Goal: Contribute content

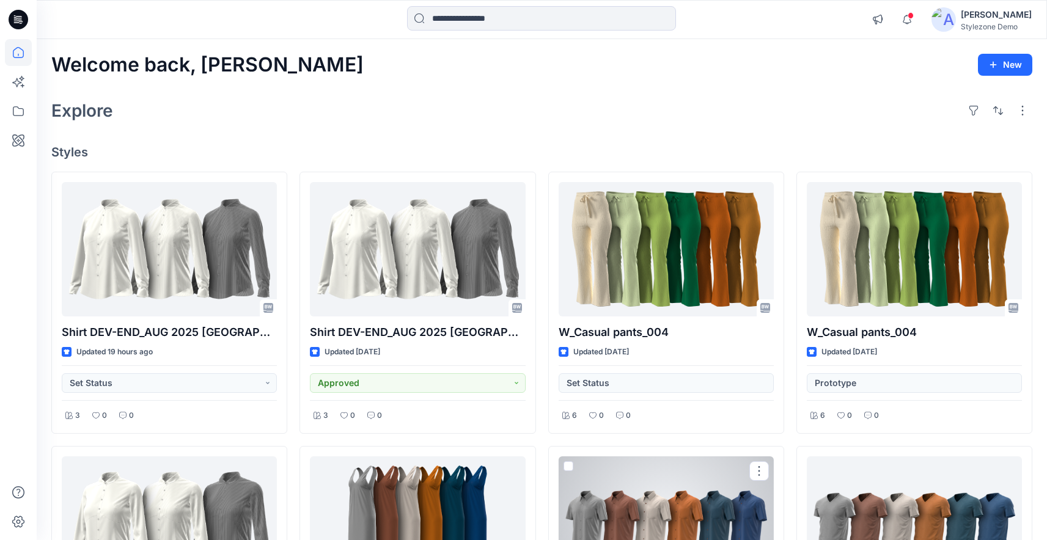
scroll to position [163, 0]
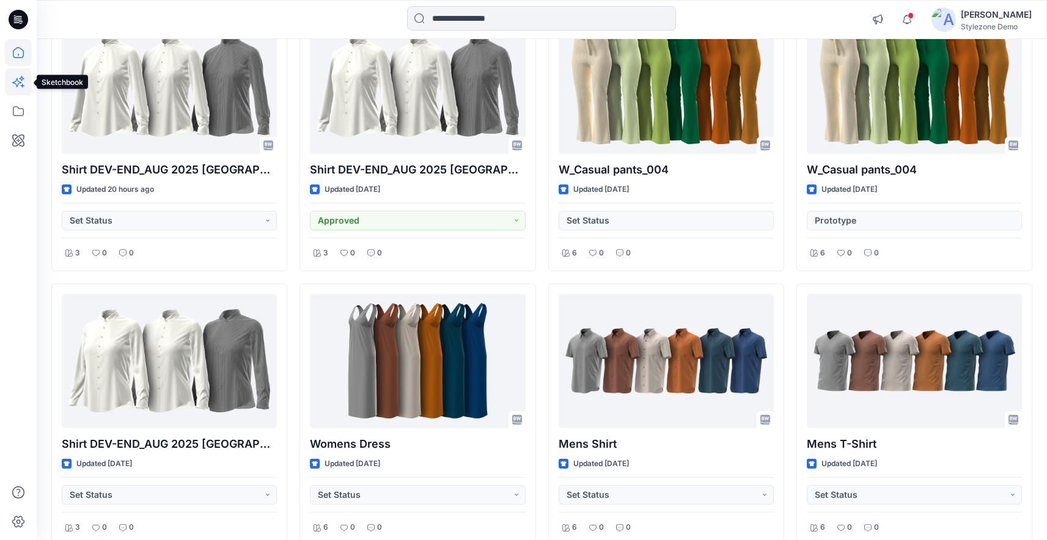
click at [12, 77] on icon at bounding box center [18, 81] width 27 height 27
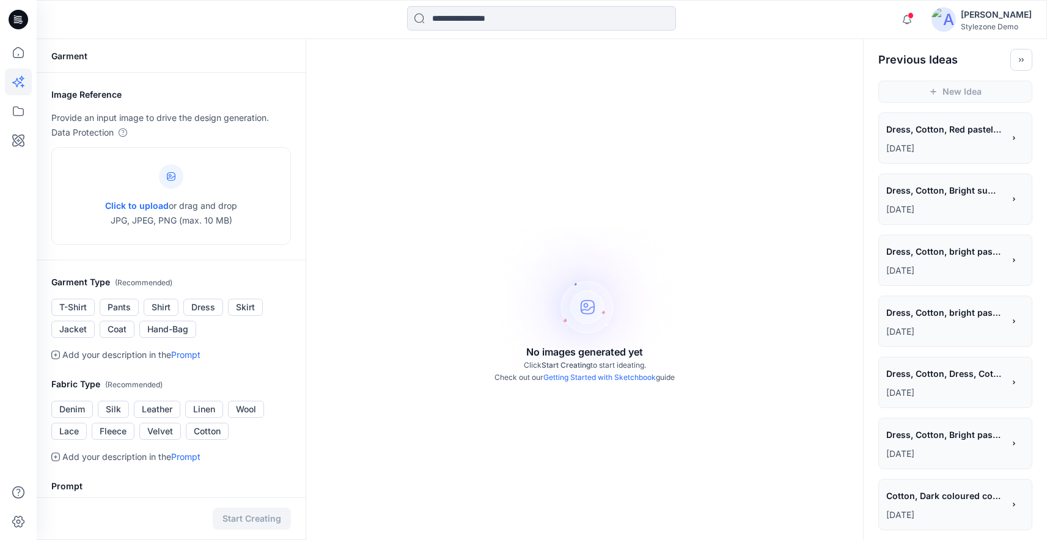
click at [952, 146] on p "[DATE]" at bounding box center [944, 148] width 117 height 15
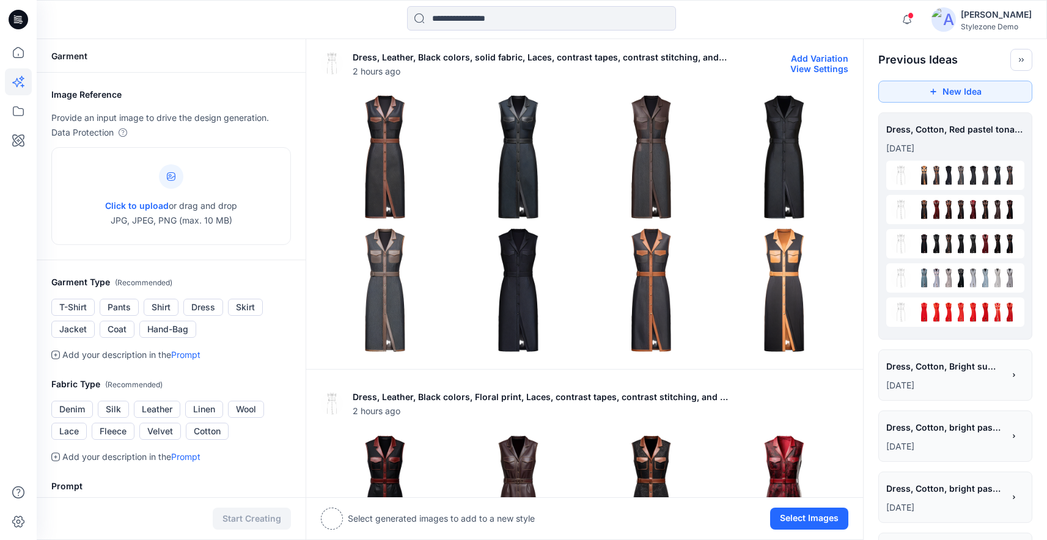
click at [833, 70] on button "View Settings" at bounding box center [819, 69] width 58 height 10
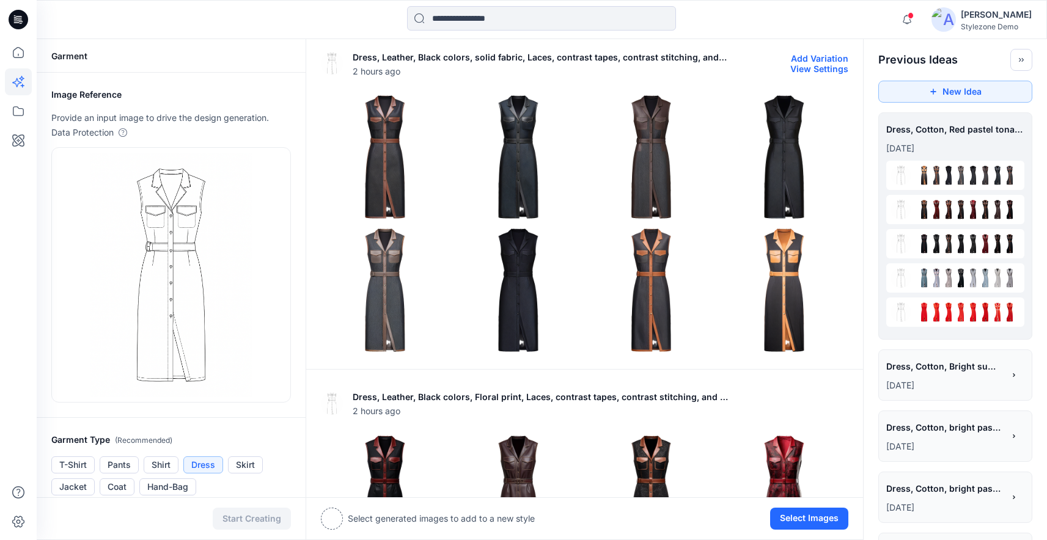
click at [418, 187] on img at bounding box center [384, 156] width 127 height 127
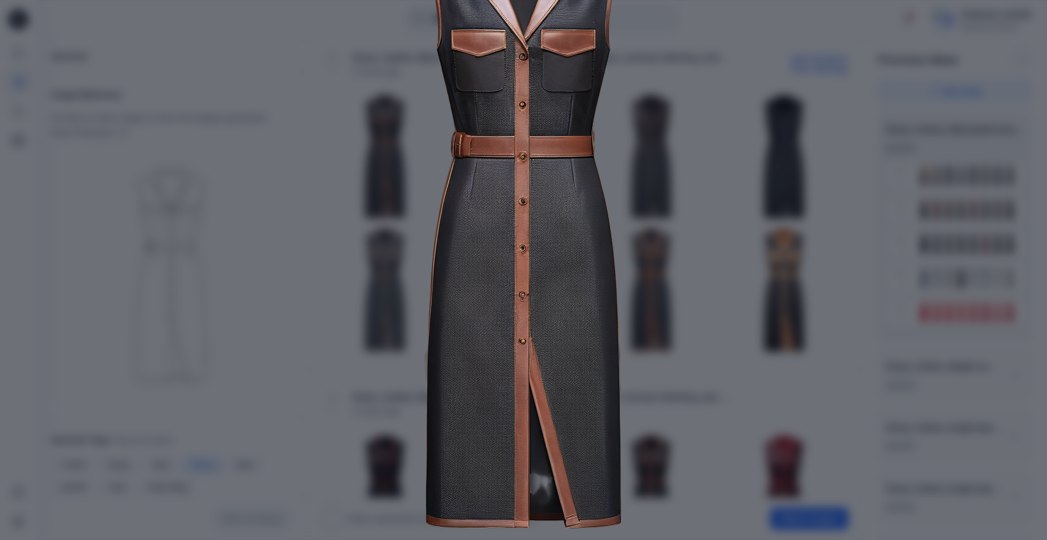
scroll to position [147, 0]
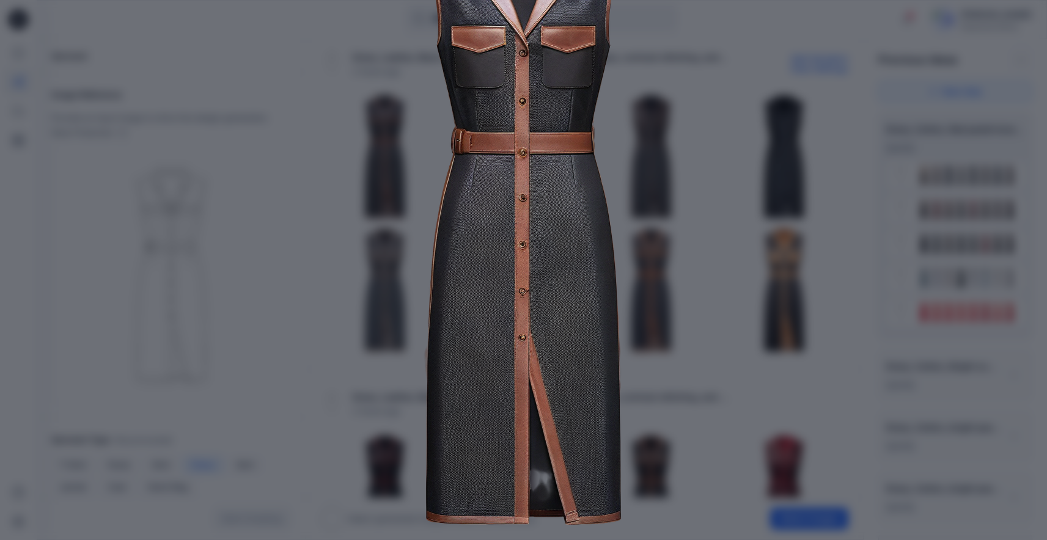
click at [725, 315] on img at bounding box center [524, 223] width 626 height 626
click at [725, 372] on img at bounding box center [524, 223] width 626 height 626
click at [683, 382] on img at bounding box center [524, 223] width 626 height 626
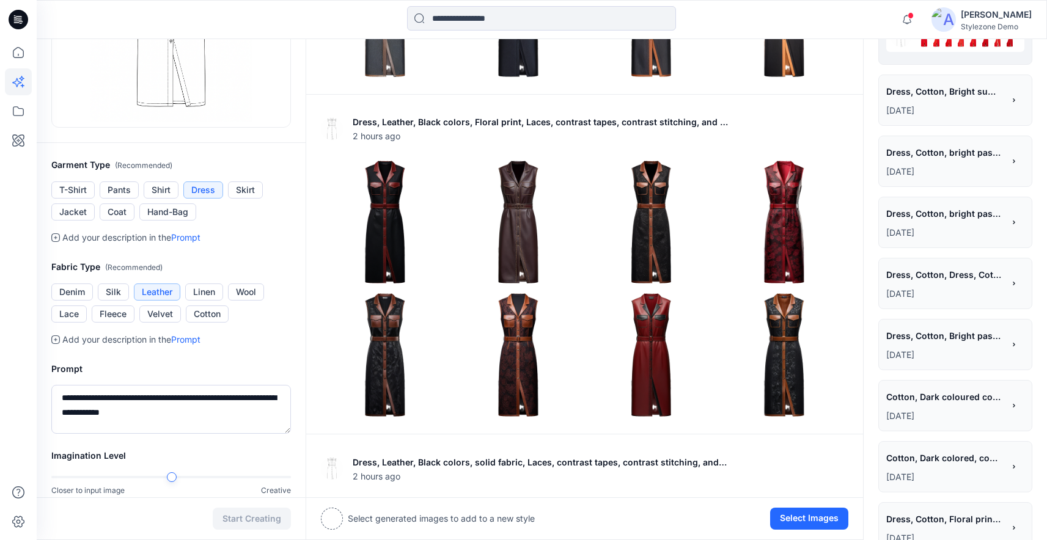
scroll to position [305, 0]
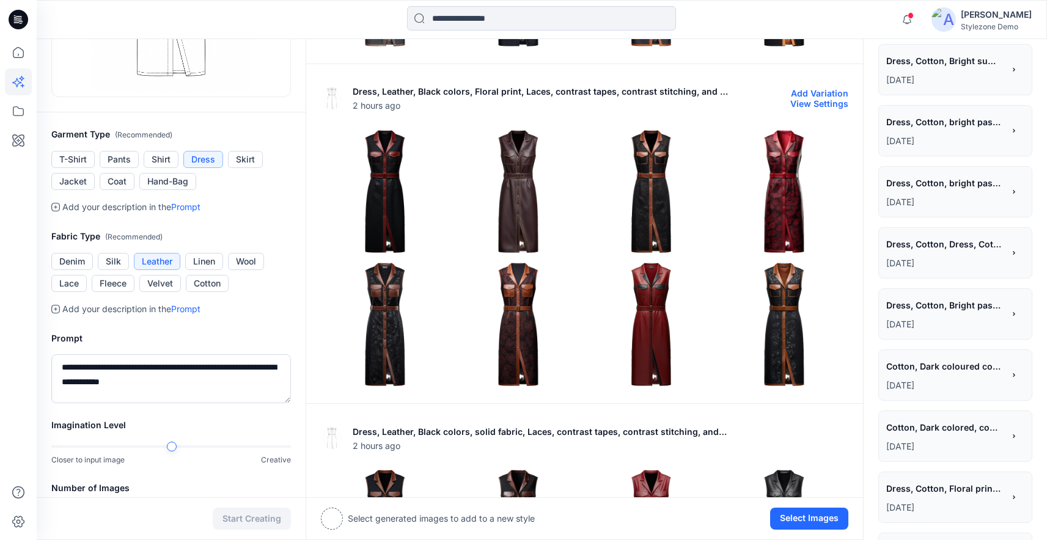
click at [786, 203] on img at bounding box center [783, 191] width 127 height 127
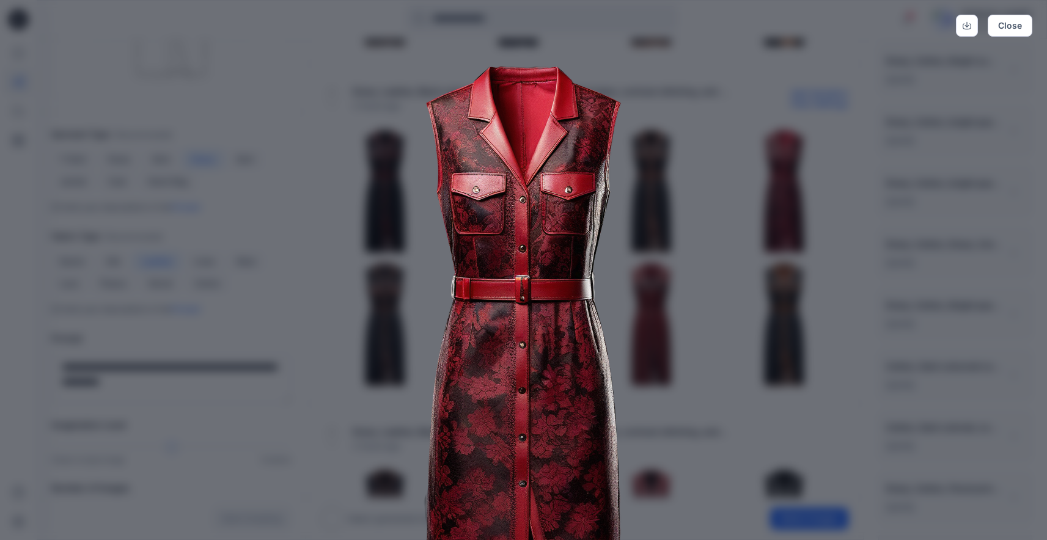
click at [664, 401] on img at bounding box center [524, 369] width 626 height 626
click at [673, 351] on img at bounding box center [524, 369] width 626 height 626
click at [1012, 23] on button "Close" at bounding box center [1009, 26] width 45 height 22
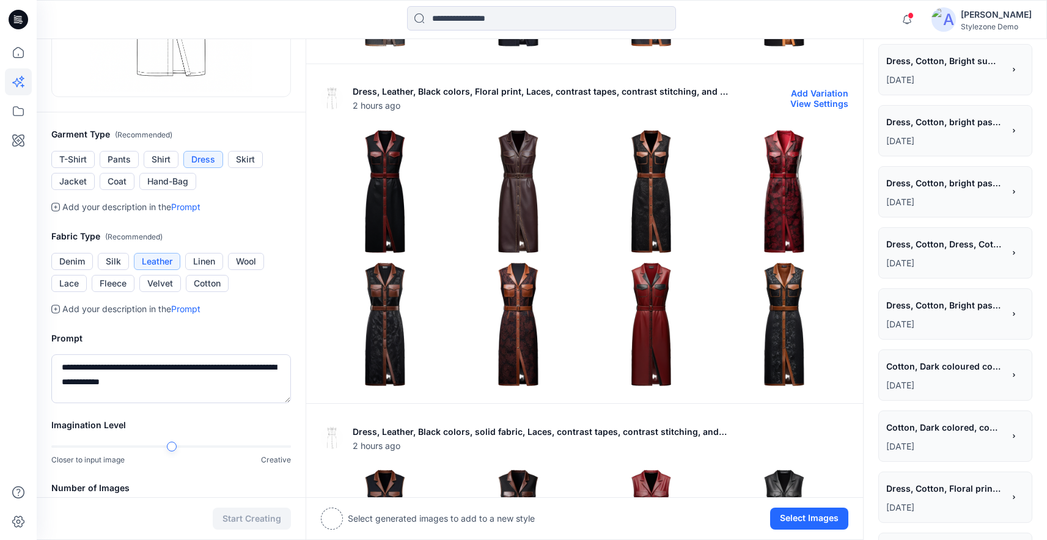
click at [390, 335] on img at bounding box center [384, 324] width 127 height 127
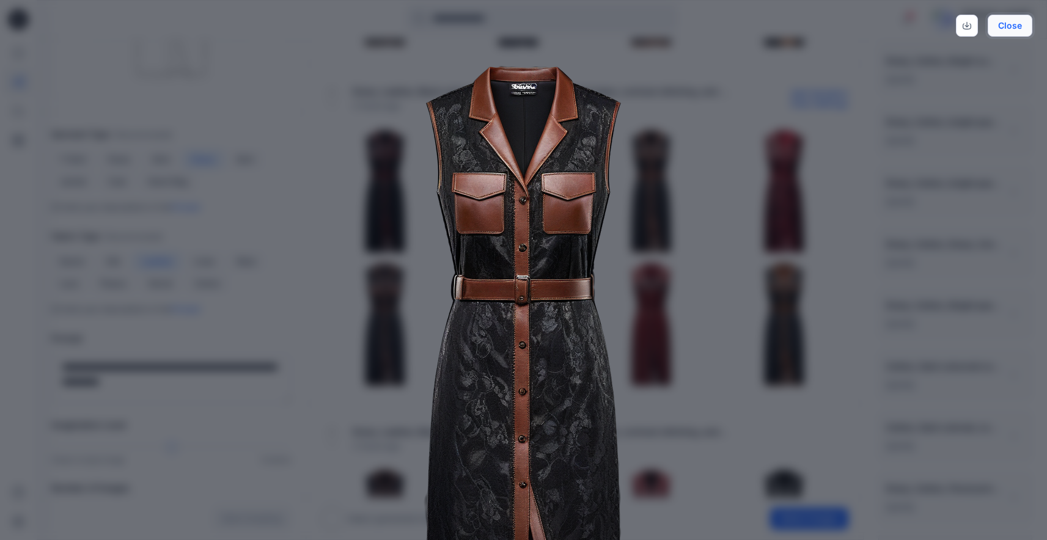
click at [1015, 23] on button "Close" at bounding box center [1009, 26] width 45 height 22
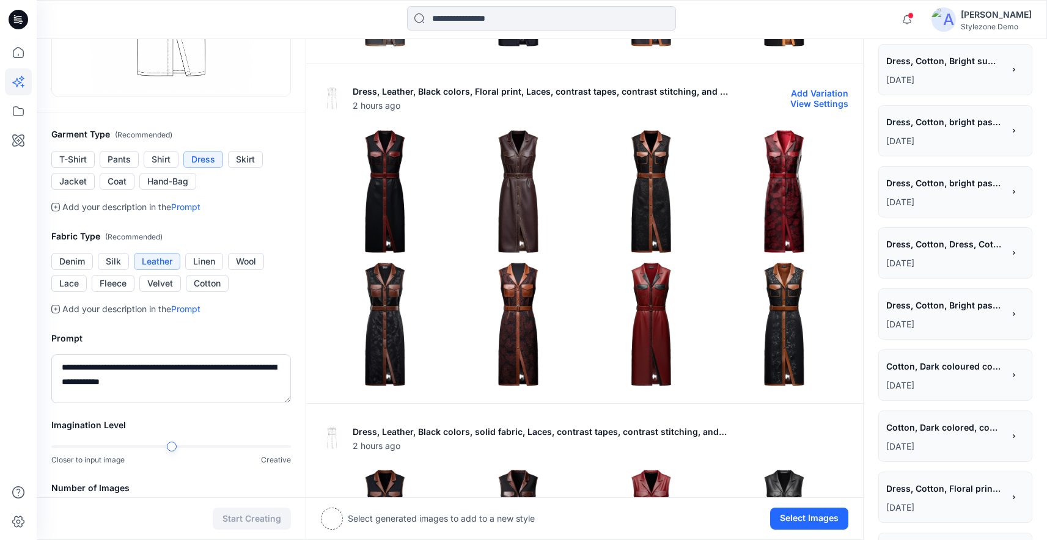
click at [773, 358] on img at bounding box center [783, 324] width 127 height 127
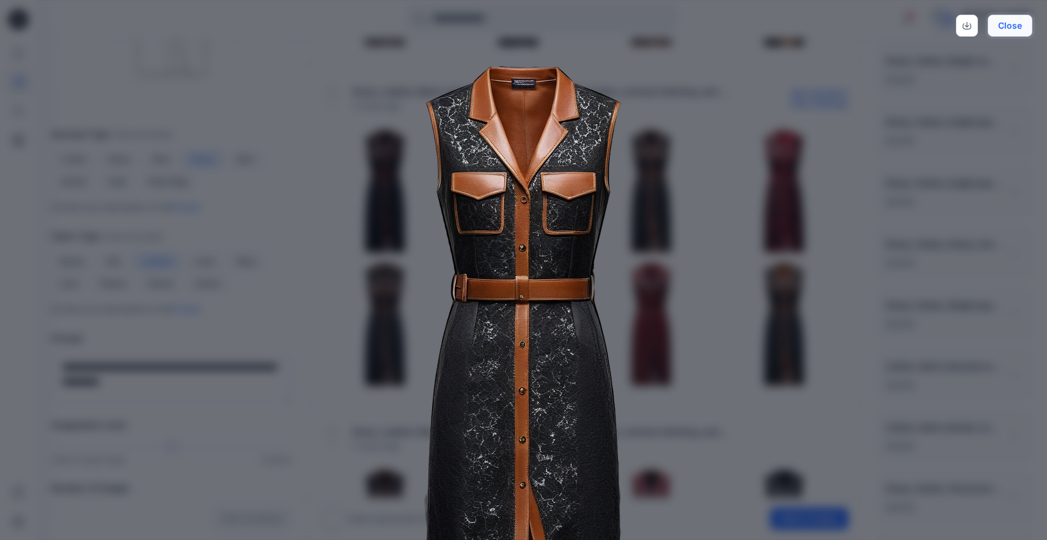
click at [1010, 27] on button "Close" at bounding box center [1009, 26] width 45 height 22
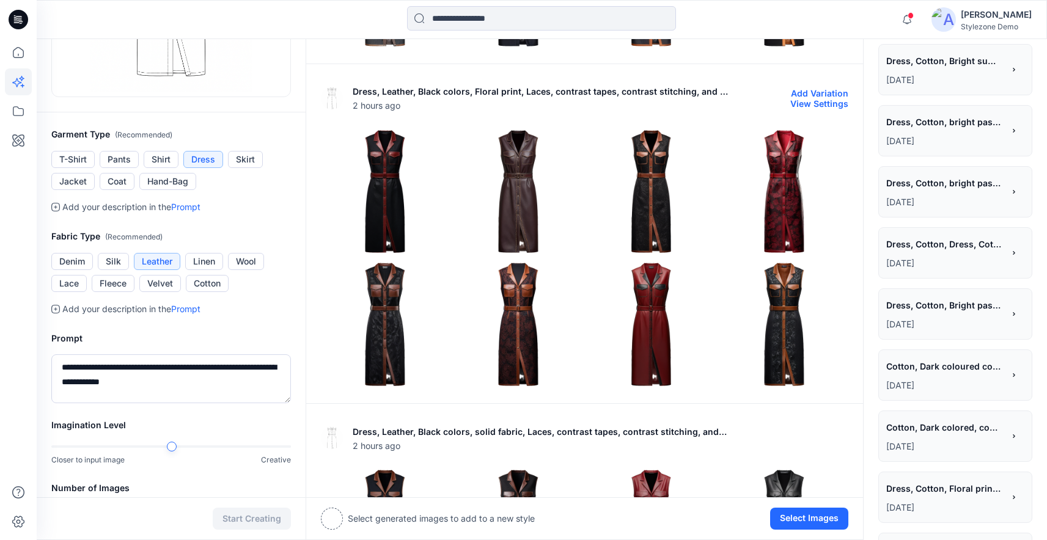
click at [788, 327] on img at bounding box center [783, 324] width 127 height 127
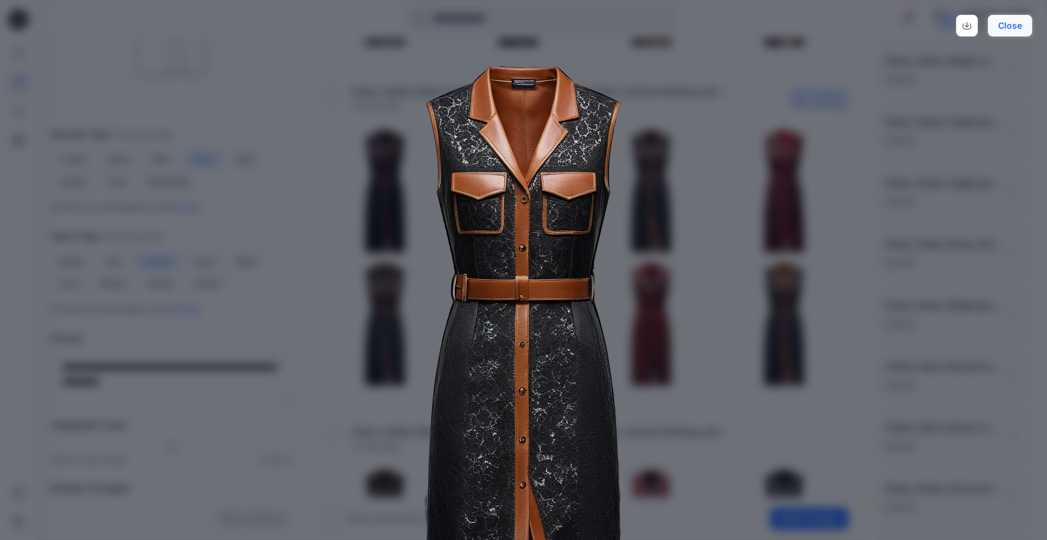
click at [1013, 36] on button "Close" at bounding box center [1009, 26] width 45 height 22
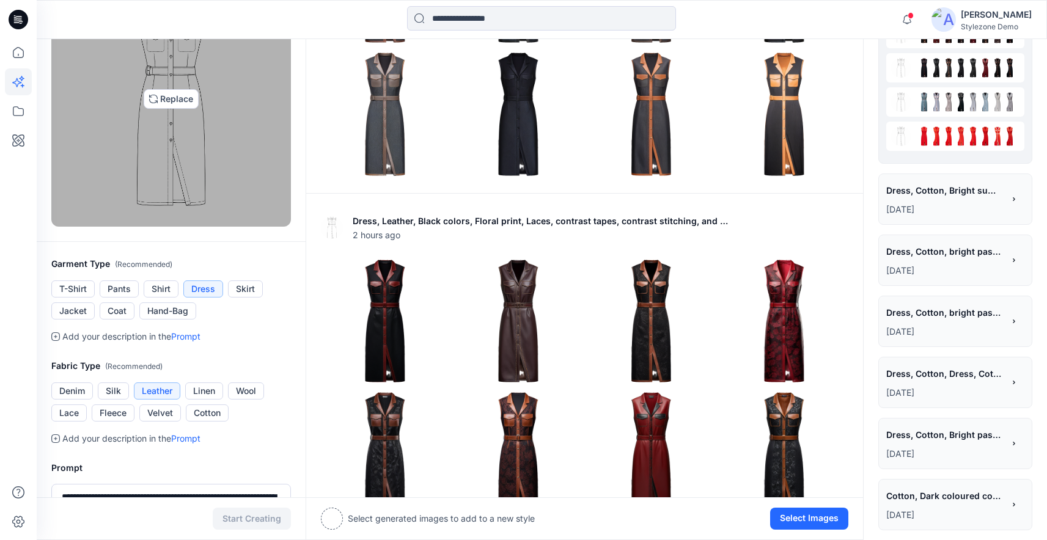
scroll to position [357, 0]
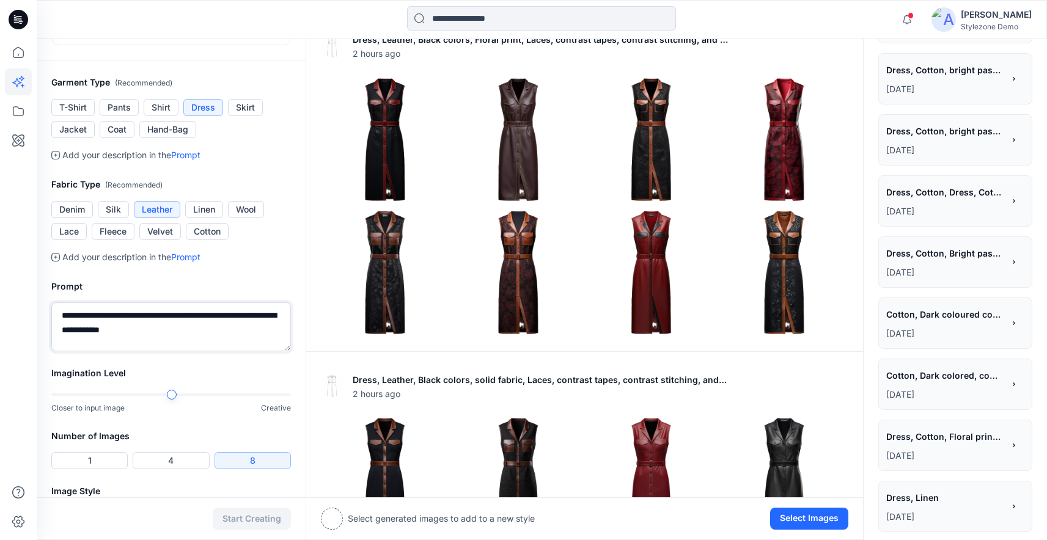
click at [260, 309] on textarea "**********" at bounding box center [170, 326] width 239 height 49
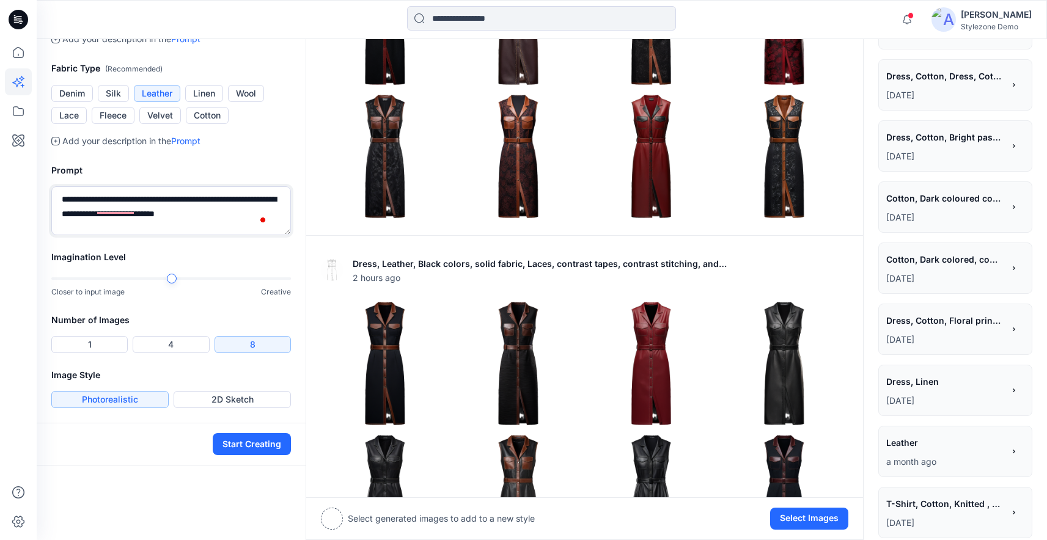
scroll to position [478, 0]
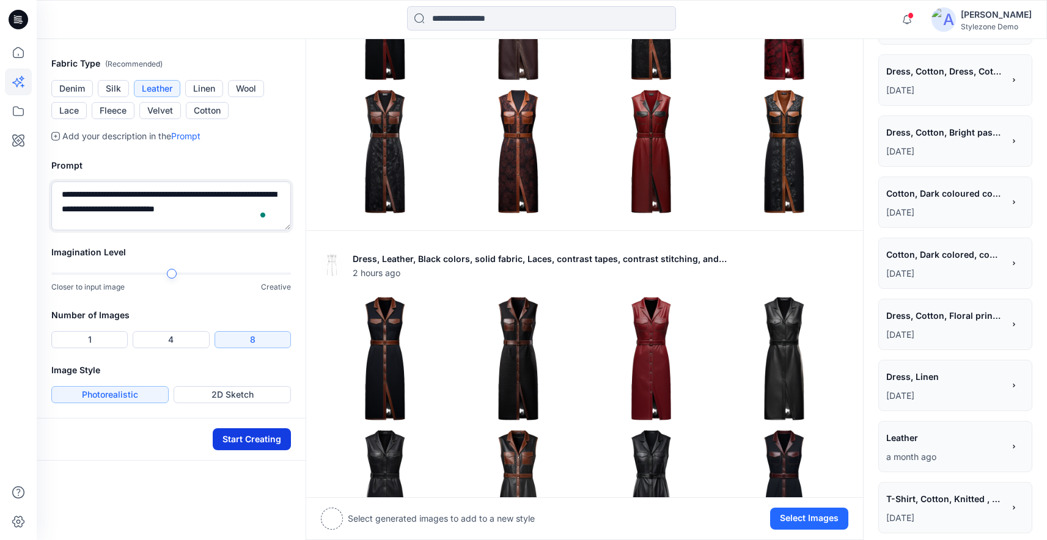
type textarea "**********"
click at [268, 447] on button "Start Creating" at bounding box center [252, 439] width 78 height 22
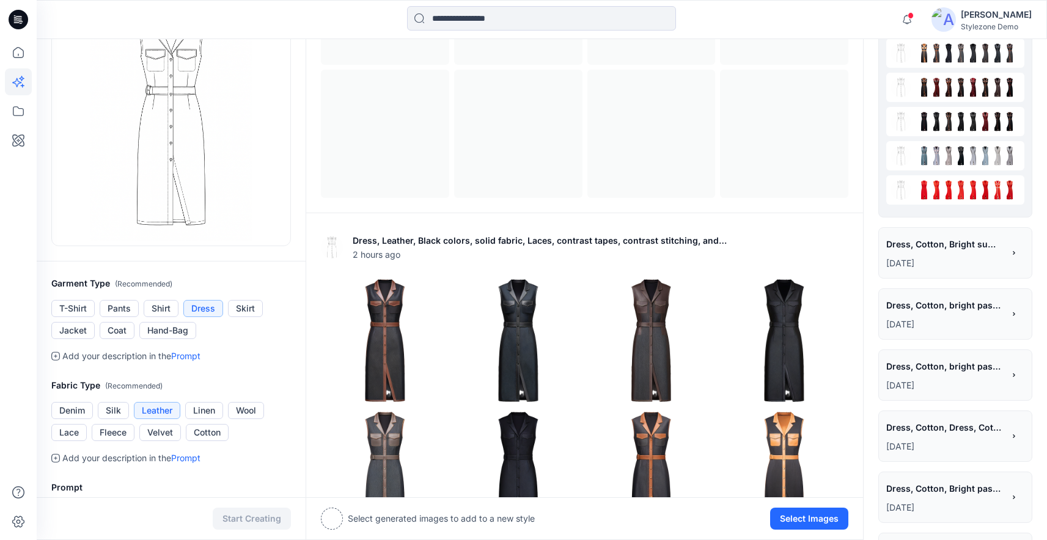
scroll to position [166, 0]
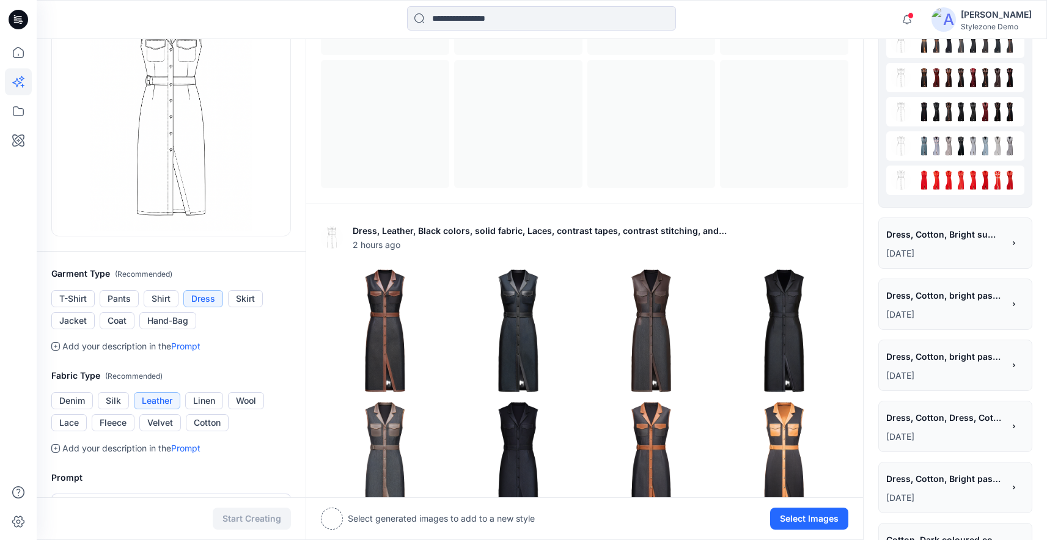
click at [962, 255] on p "[DATE]" at bounding box center [944, 253] width 117 height 15
